Goal: Information Seeking & Learning: Learn about a topic

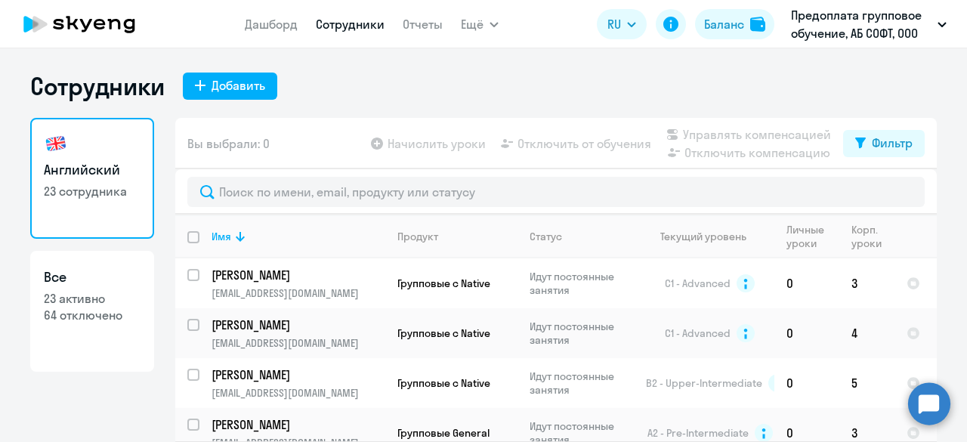
select select "30"
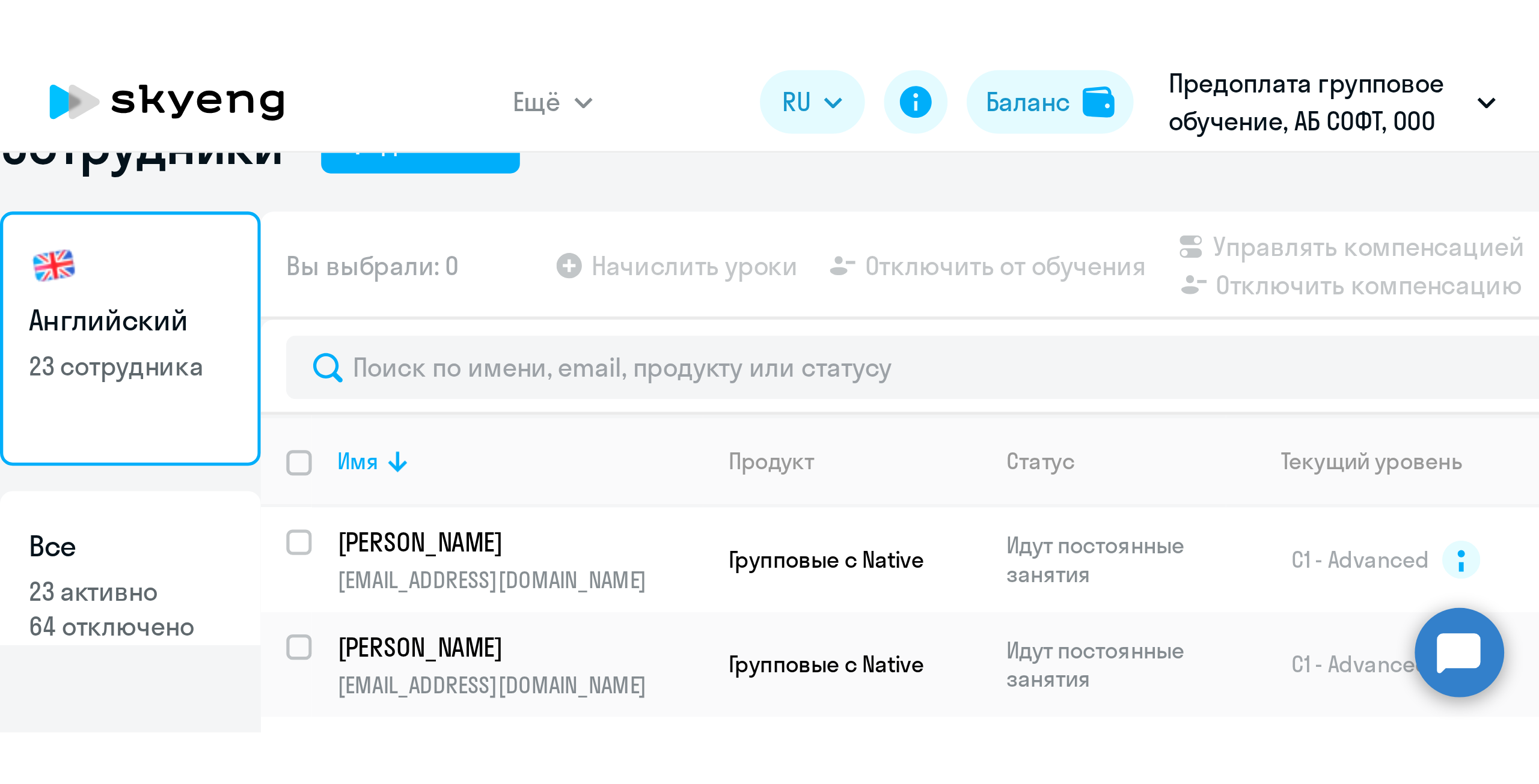
scroll to position [7, 0]
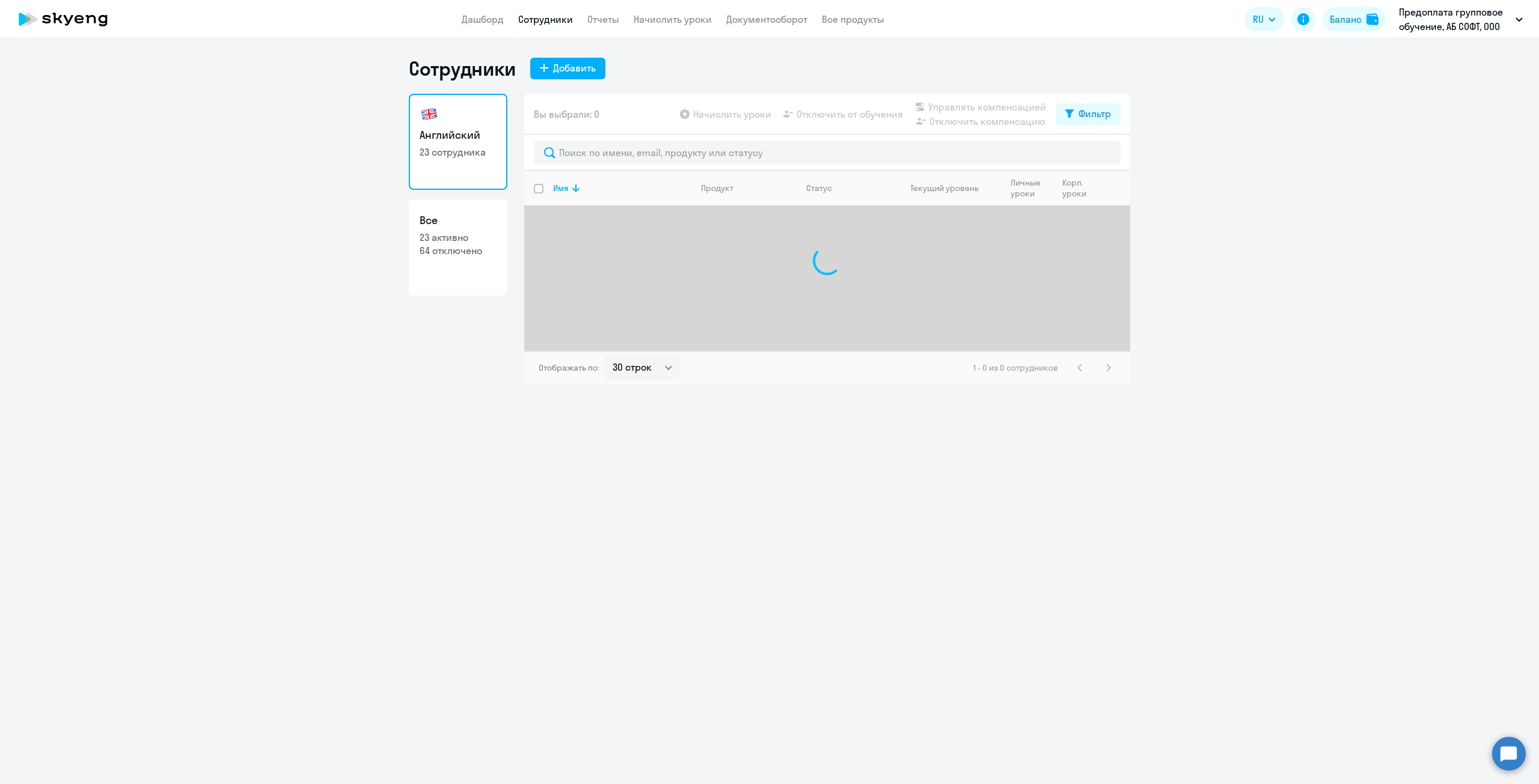
select select "30"
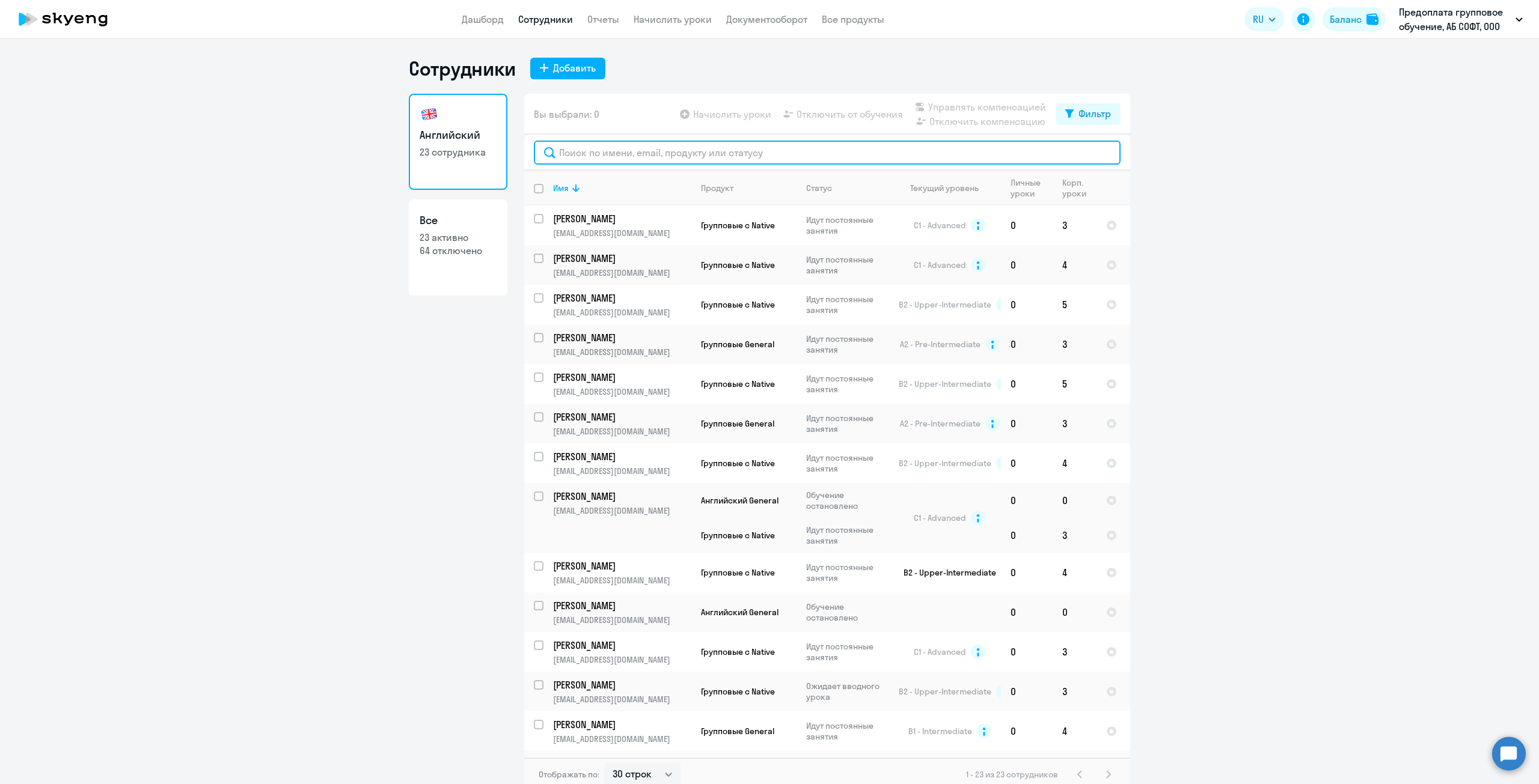
click at [577, 155] on input "text" at bounding box center [827, 153] width 587 height 24
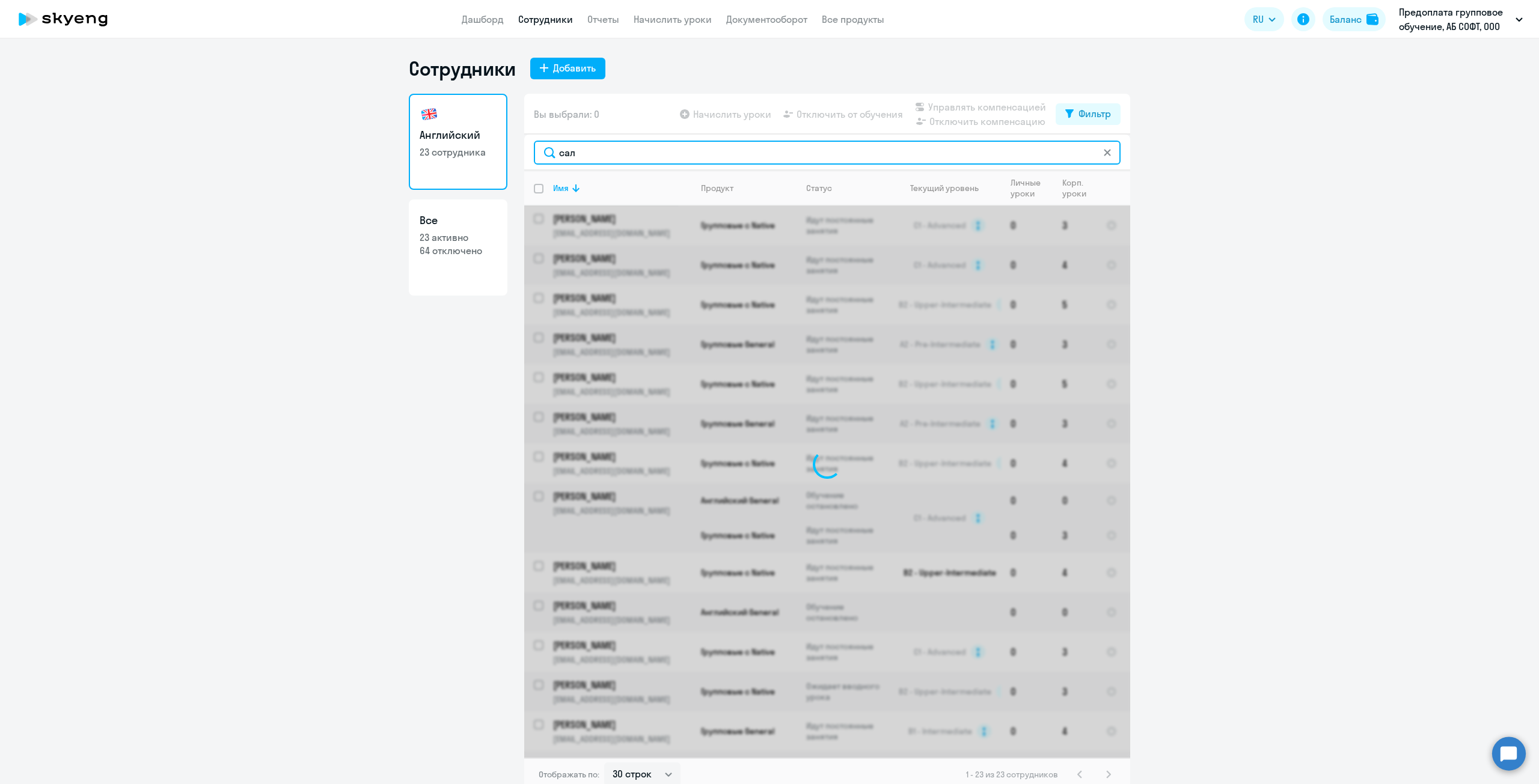
type input "сала"
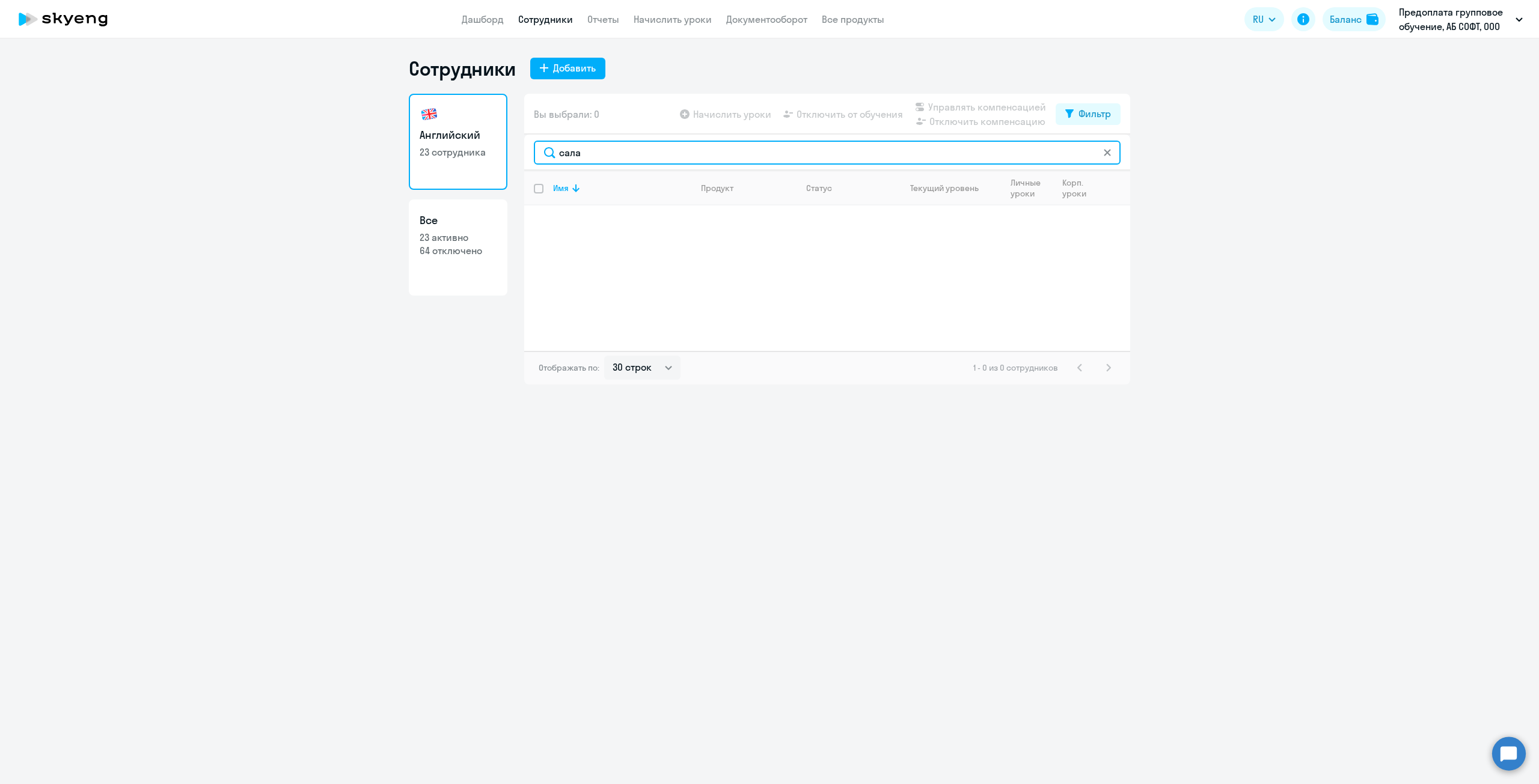
drag, startPoint x: 619, startPoint y: 153, endPoint x: 552, endPoint y: 153, distance: 67.0
click at [552, 153] on input "сала" at bounding box center [827, 153] width 587 height 24
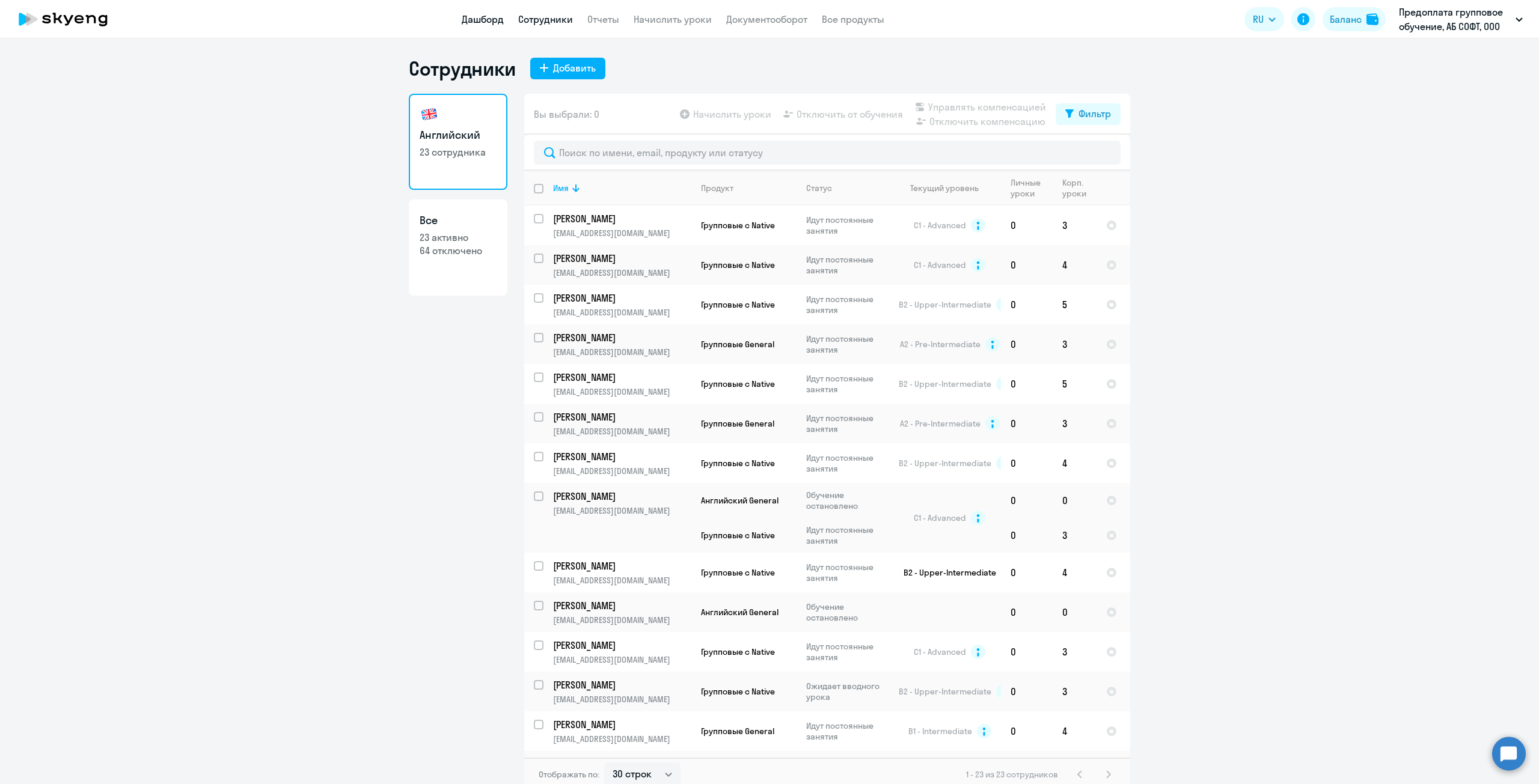
click at [492, 17] on link "Дашборд" at bounding box center [482, 19] width 42 height 12
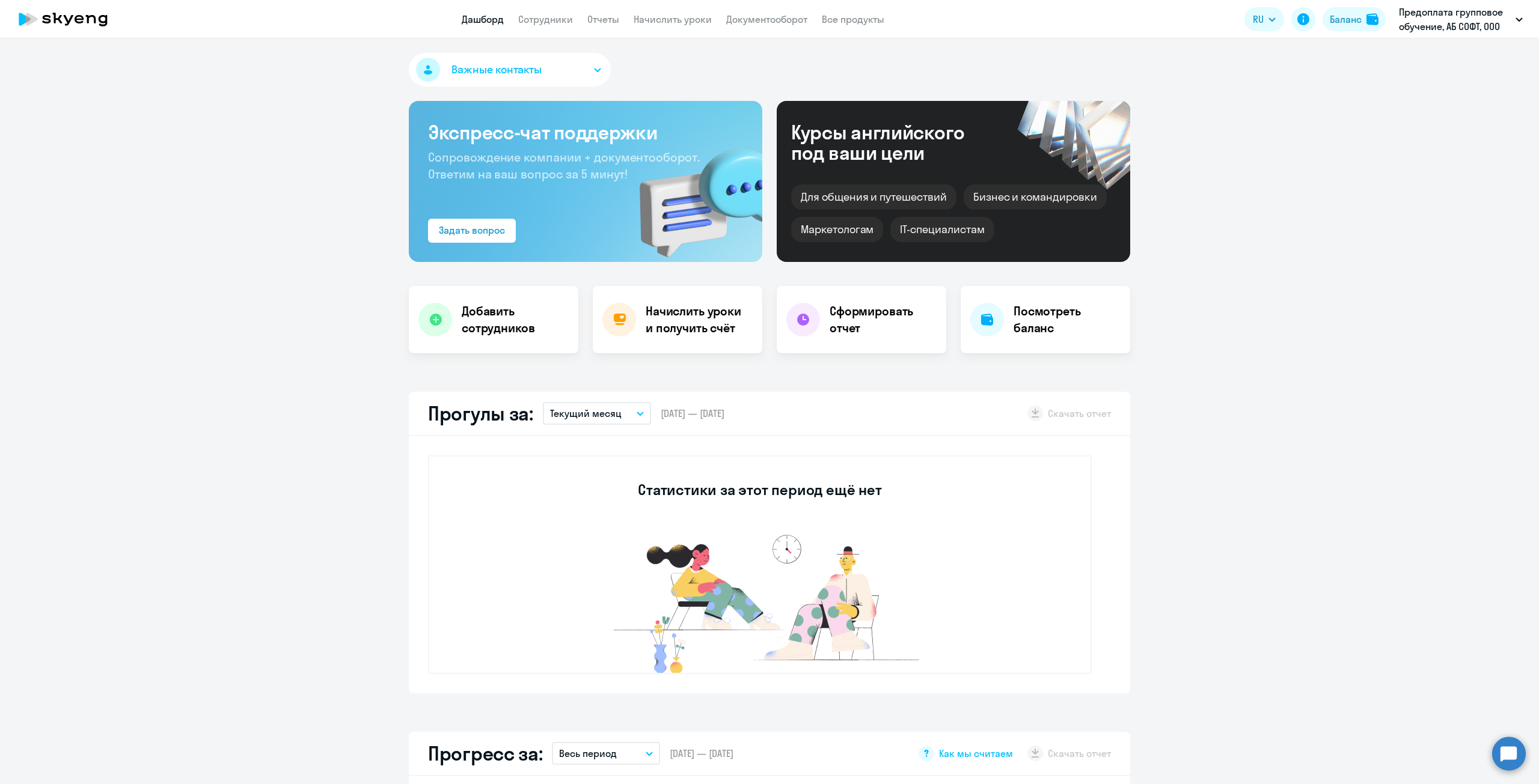
select select "30"
click at [600, 18] on link "Отчеты" at bounding box center [603, 19] width 32 height 12
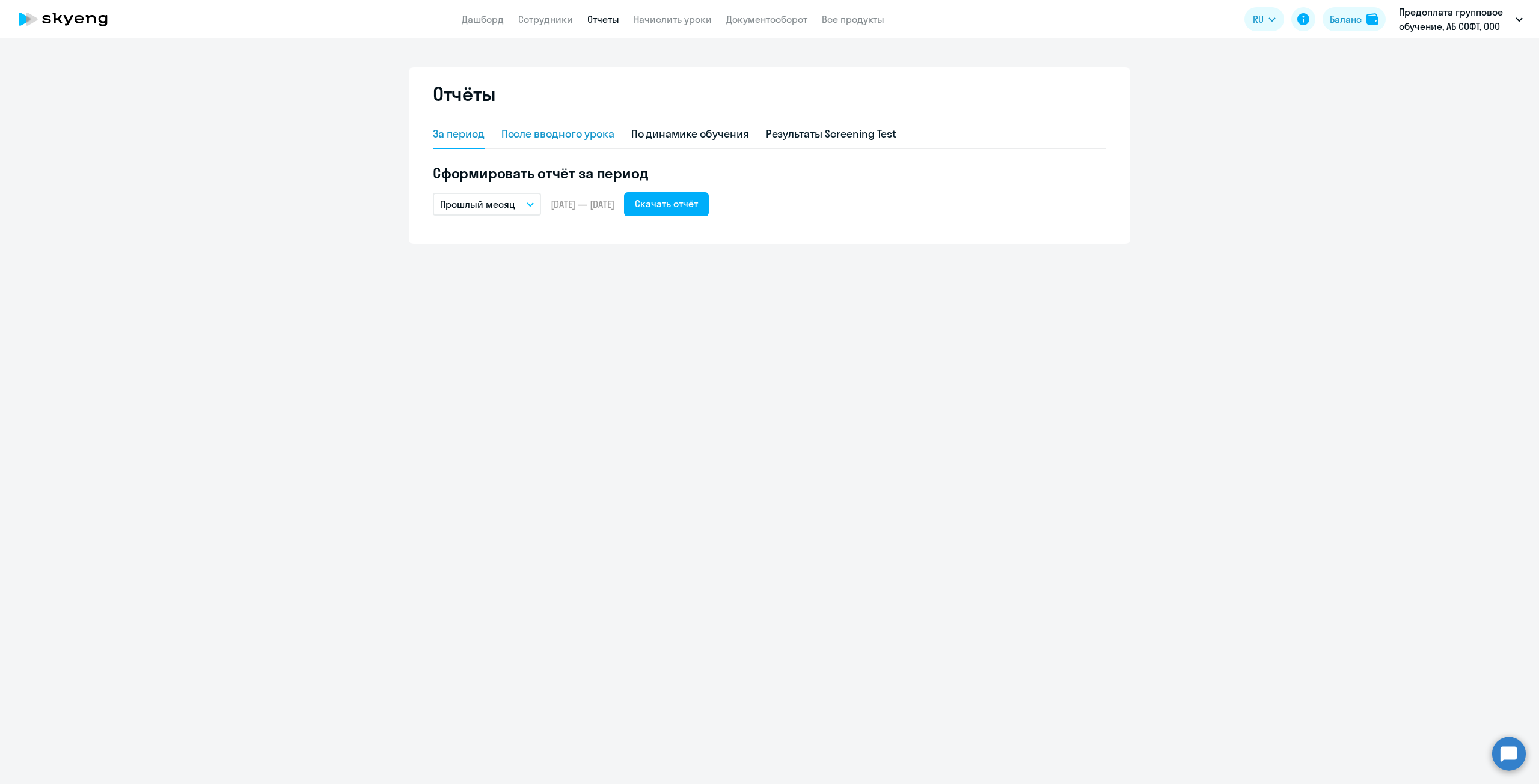
click at [573, 137] on div "После вводного урока" at bounding box center [558, 134] width 113 height 16
select select "10"
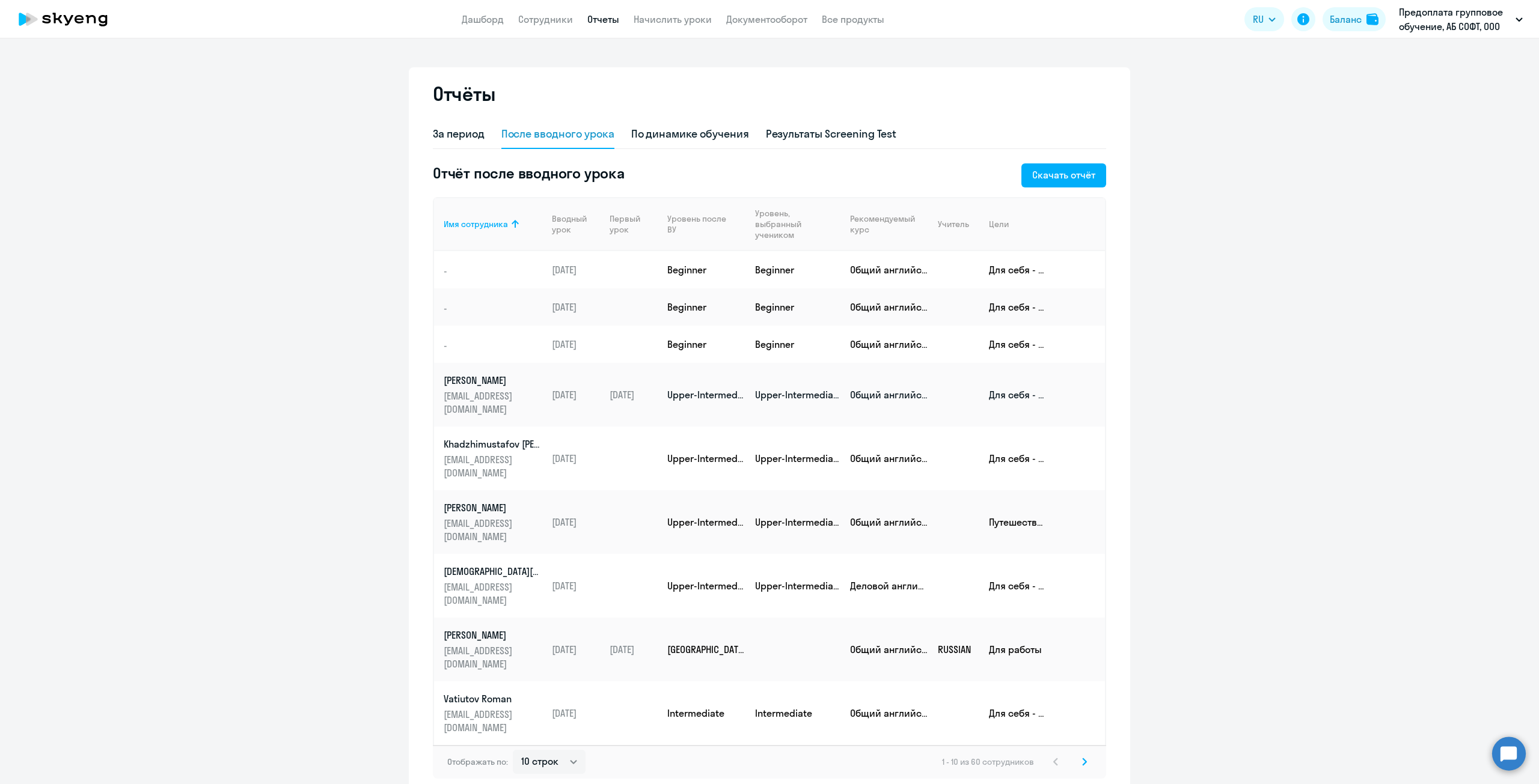
scroll to position [21, 0]
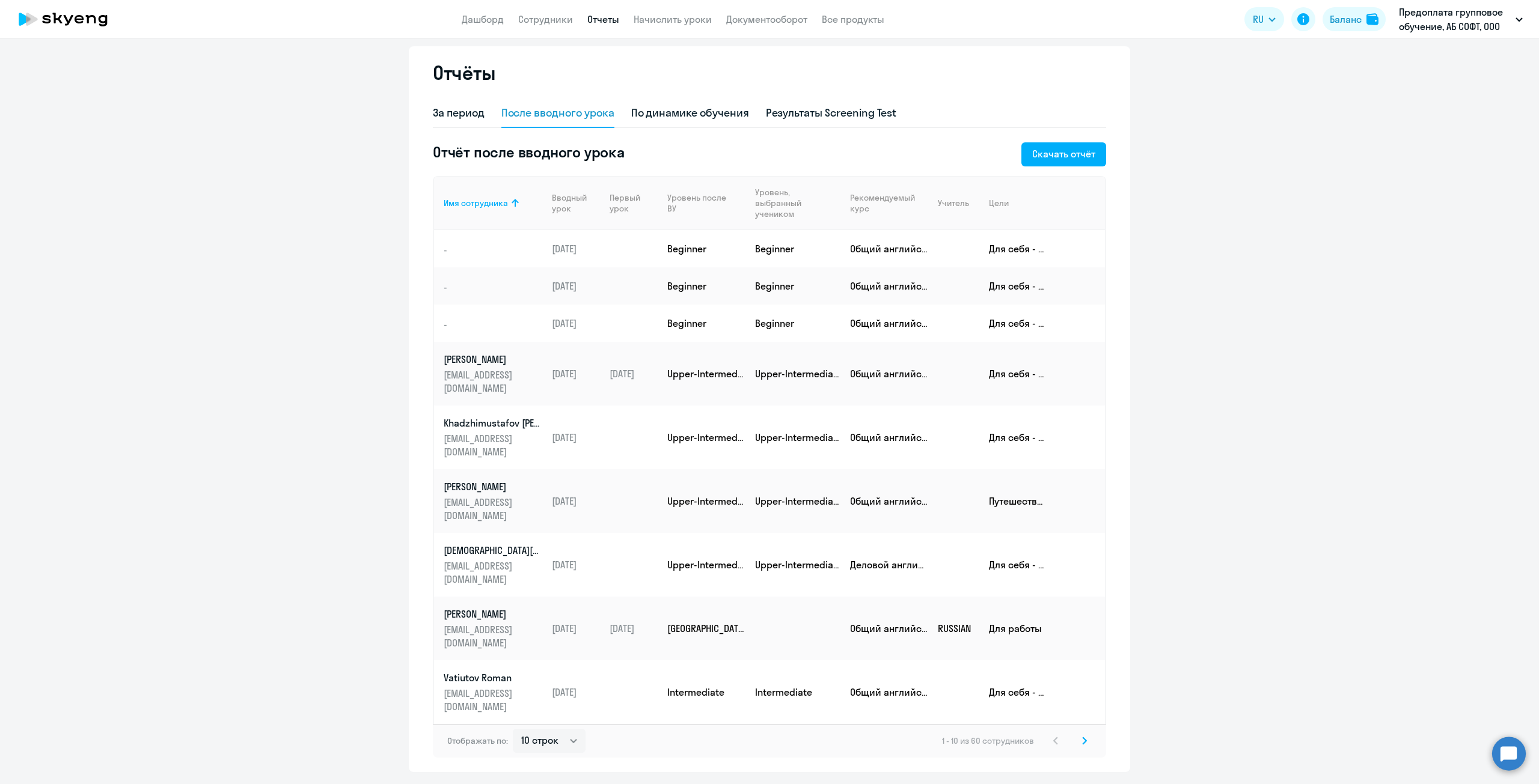
click at [1077, 734] on svg-icon at bounding box center [1084, 741] width 14 height 14
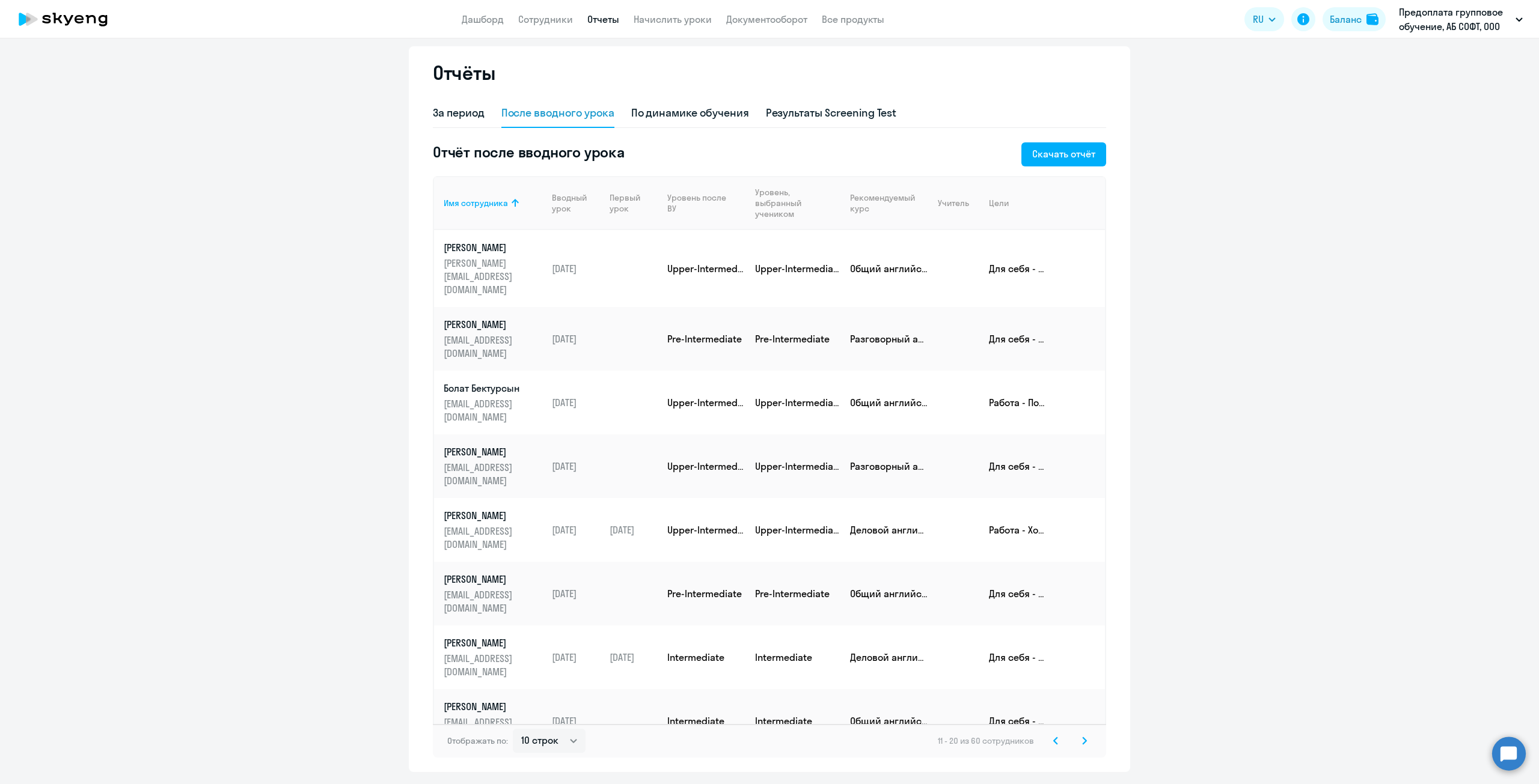
click at [1082, 741] on icon at bounding box center [1084, 740] width 5 height 9
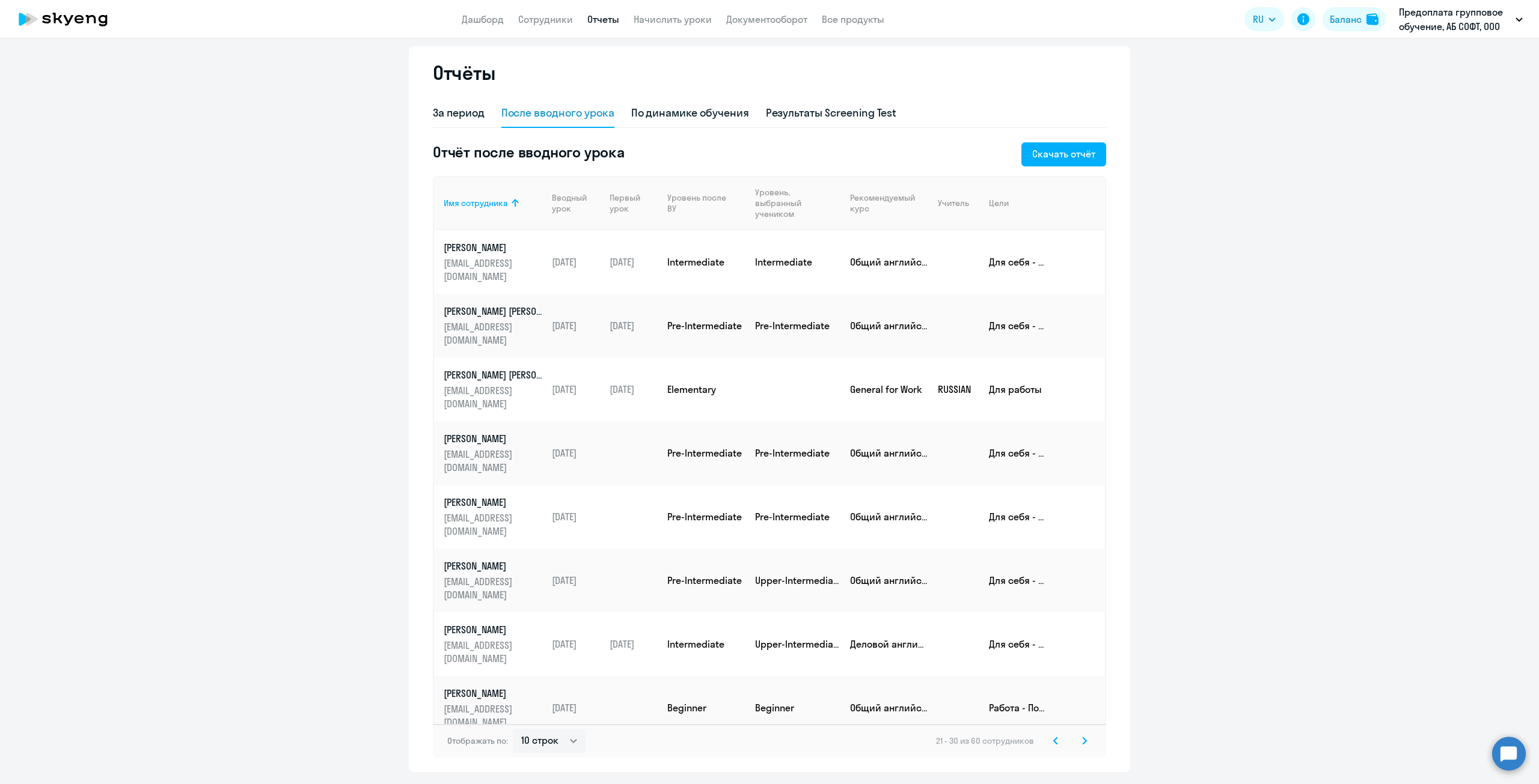
click at [1082, 741] on icon at bounding box center [1084, 740] width 5 height 9
click at [1082, 740] on icon at bounding box center [1084, 740] width 5 height 9
click at [1053, 742] on icon at bounding box center [1055, 740] width 5 height 9
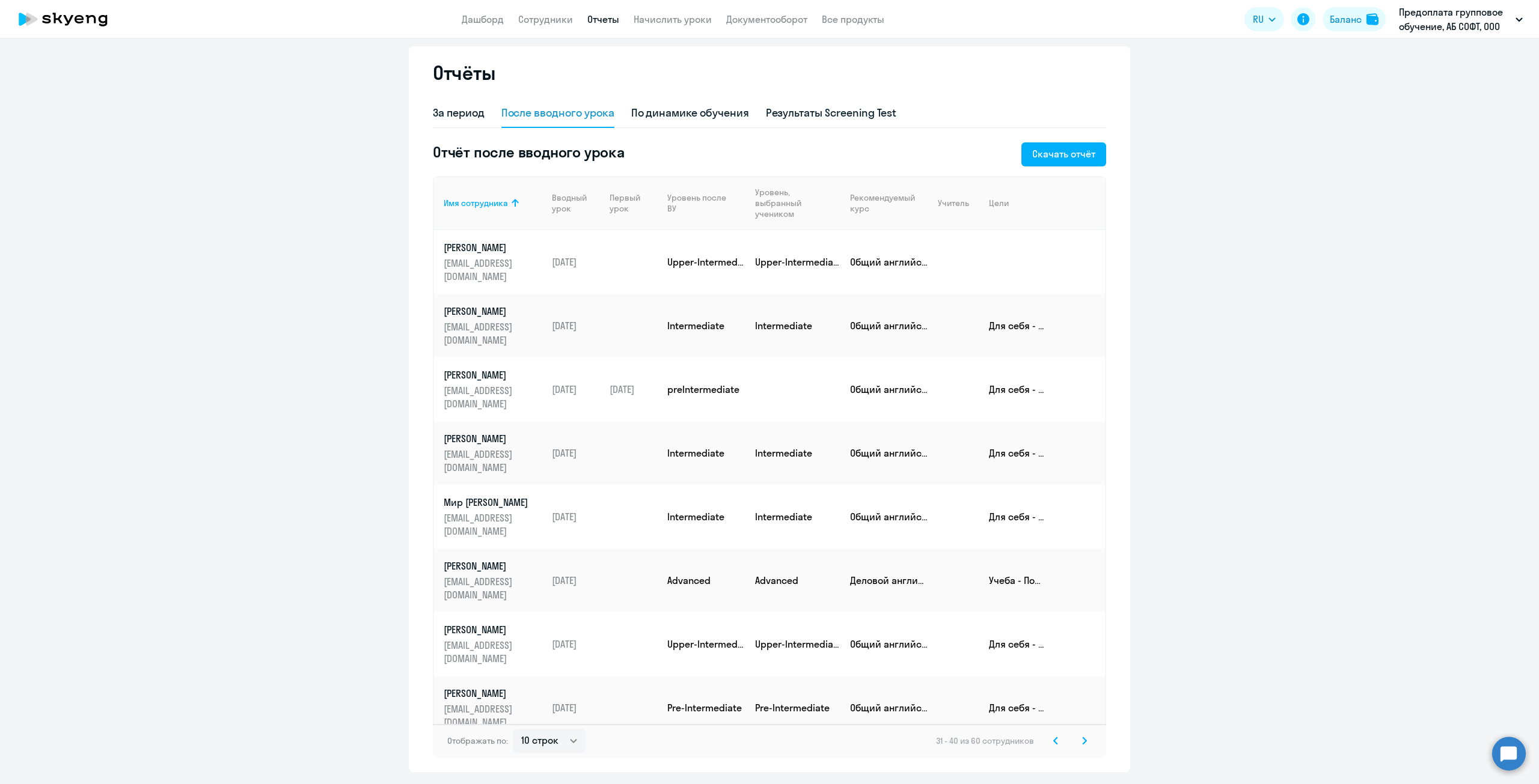
click at [1077, 743] on svg-icon at bounding box center [1084, 741] width 14 height 14
click at [1076, 743] on div "51 - 60 из 60 сотрудников" at bounding box center [1013, 741] width 156 height 14
click at [540, 19] on link "Сотрудники" at bounding box center [545, 19] width 55 height 12
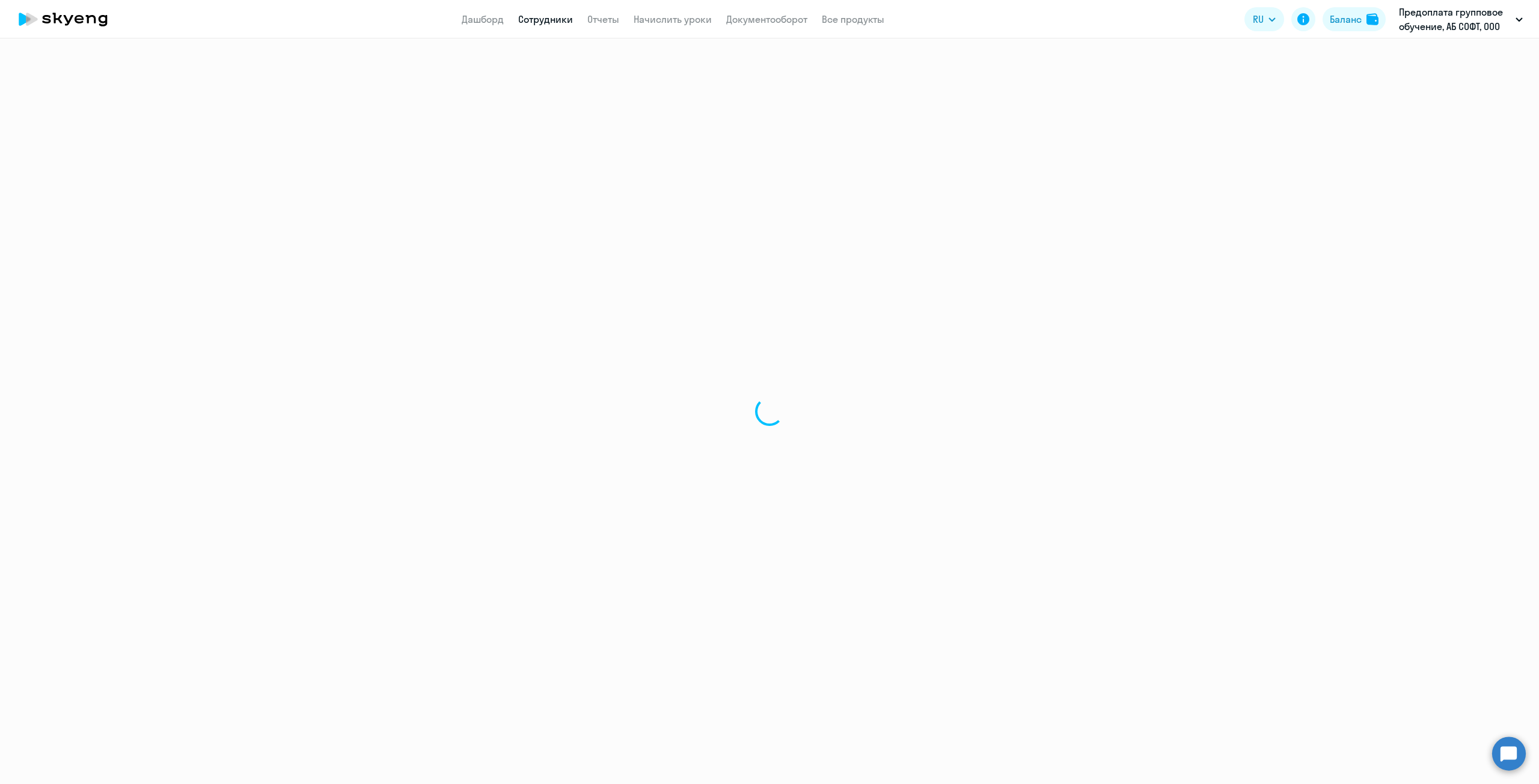
select select "30"
